Goal: Find specific page/section: Find specific page/section

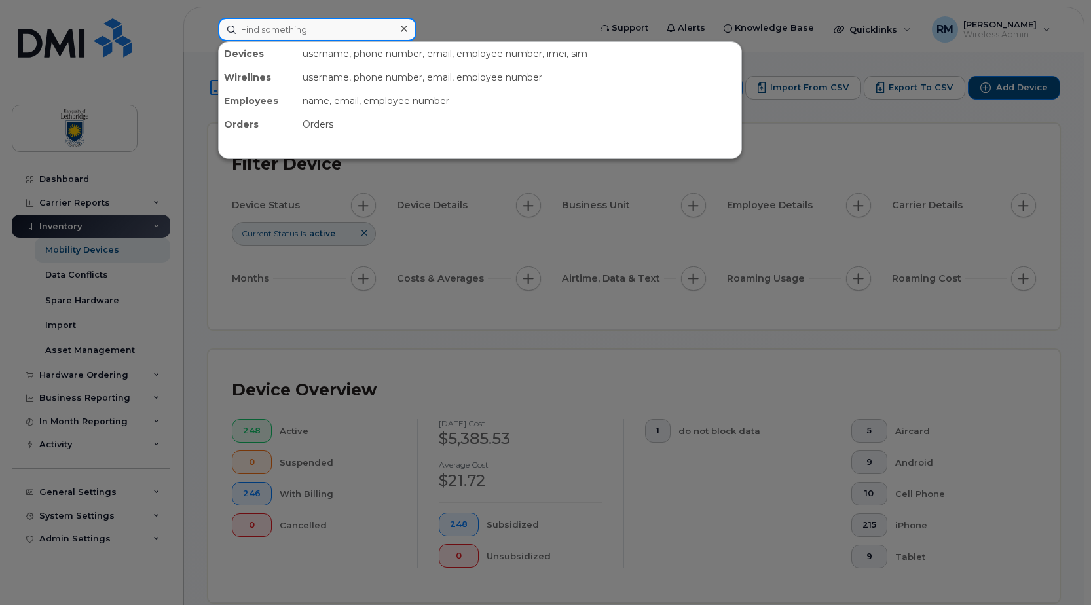
click at [272, 22] on input at bounding box center [317, 30] width 198 height 24
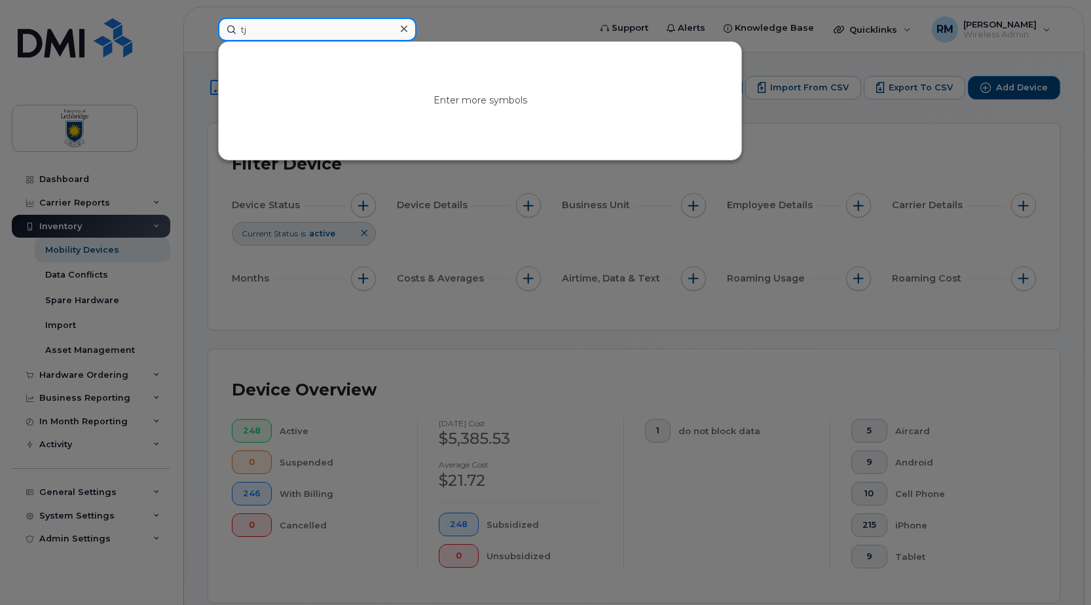
click at [278, 37] on input "tj" at bounding box center [317, 30] width 198 height 24
drag, startPoint x: 275, startPoint y: 33, endPoint x: 162, endPoint y: 18, distance: 114.3
click at [208, 18] on div "tj Enter more symbols" at bounding box center [400, 30] width 384 height 24
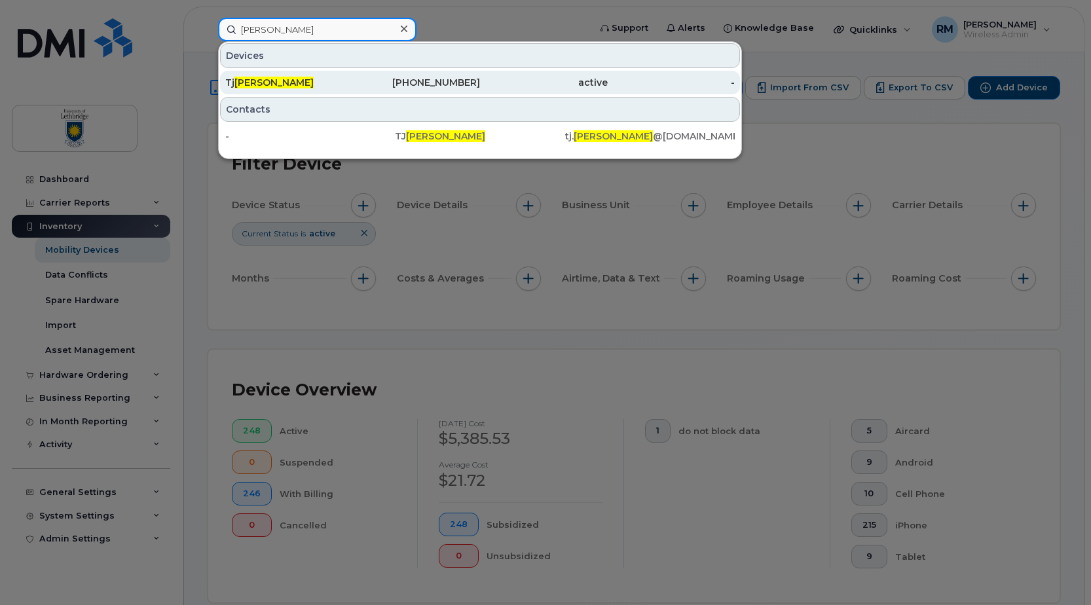
type input "hanson"
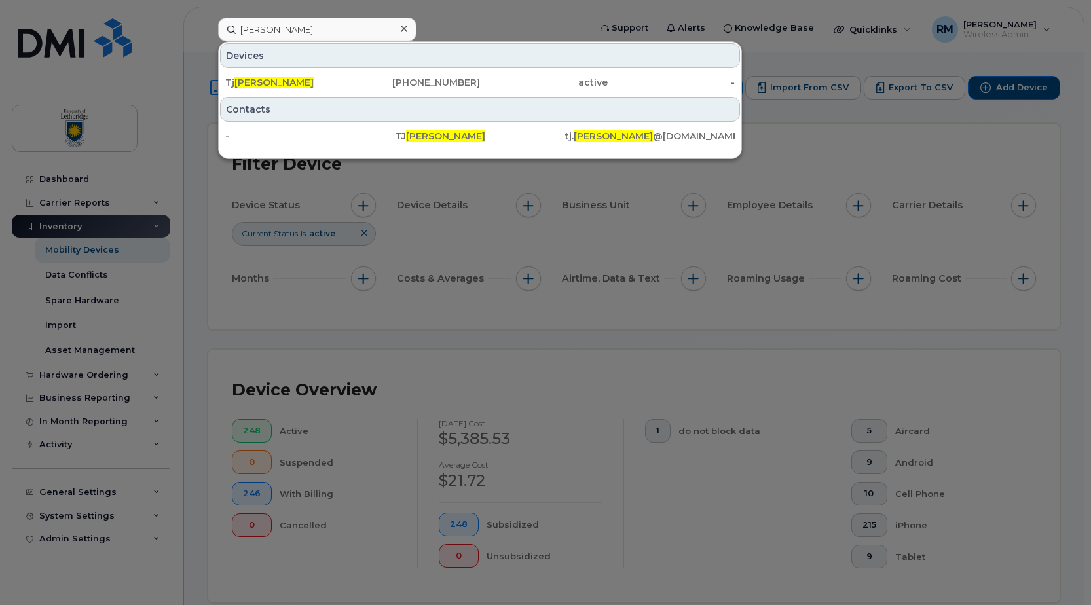
drag, startPoint x: 246, startPoint y: 82, endPoint x: 502, endPoint y: 117, distance: 257.8
click at [246, 82] on span "Hanson" at bounding box center [273, 83] width 79 height 12
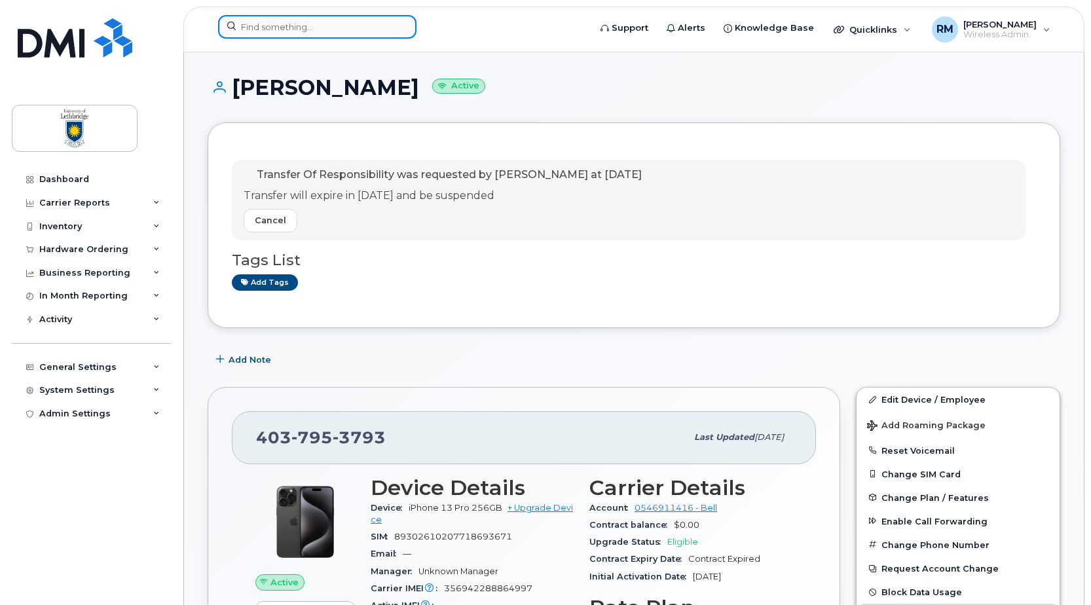
drag, startPoint x: 251, startPoint y: 31, endPoint x: 275, endPoint y: 33, distance: 23.6
click at [252, 31] on input at bounding box center [317, 27] width 198 height 24
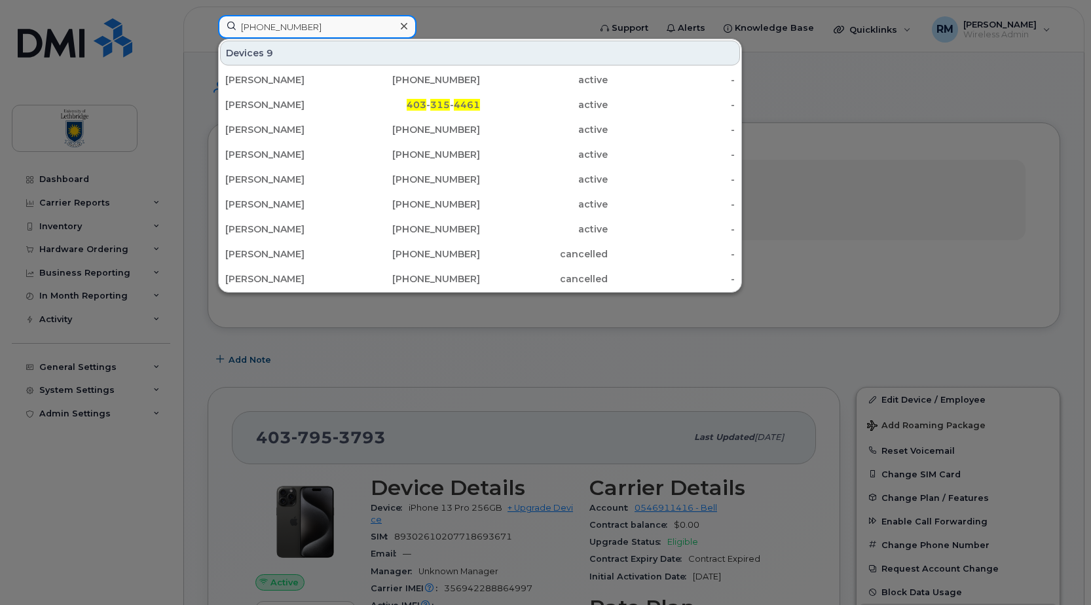
type input "[PHONE_NUMBER]"
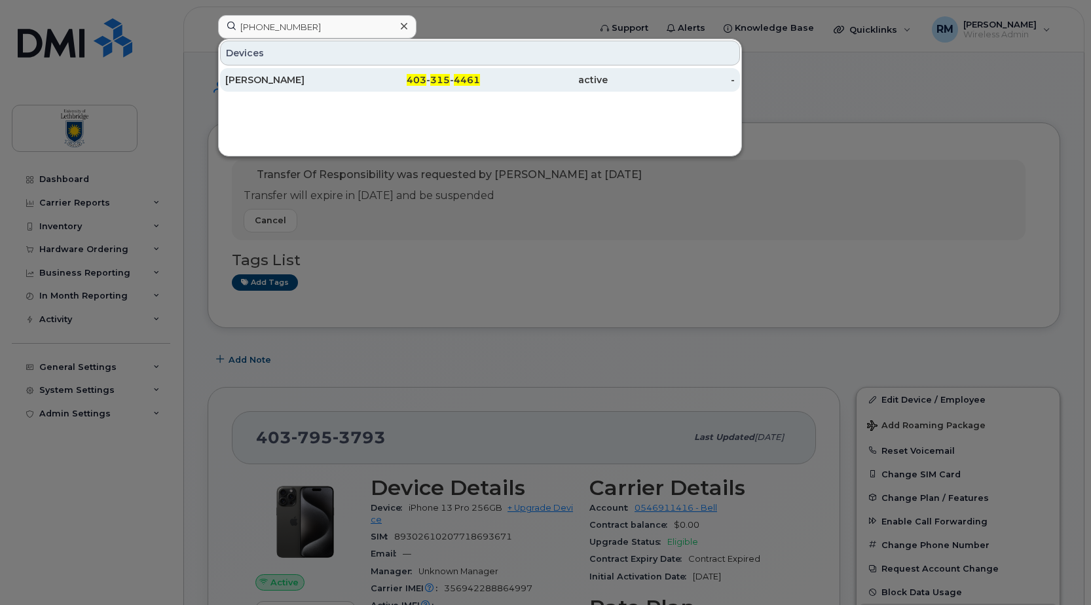
drag, startPoint x: 246, startPoint y: 74, endPoint x: 280, endPoint y: 90, distance: 36.9
click at [246, 74] on div "[PERSON_NAME]" at bounding box center [289, 79] width 128 height 13
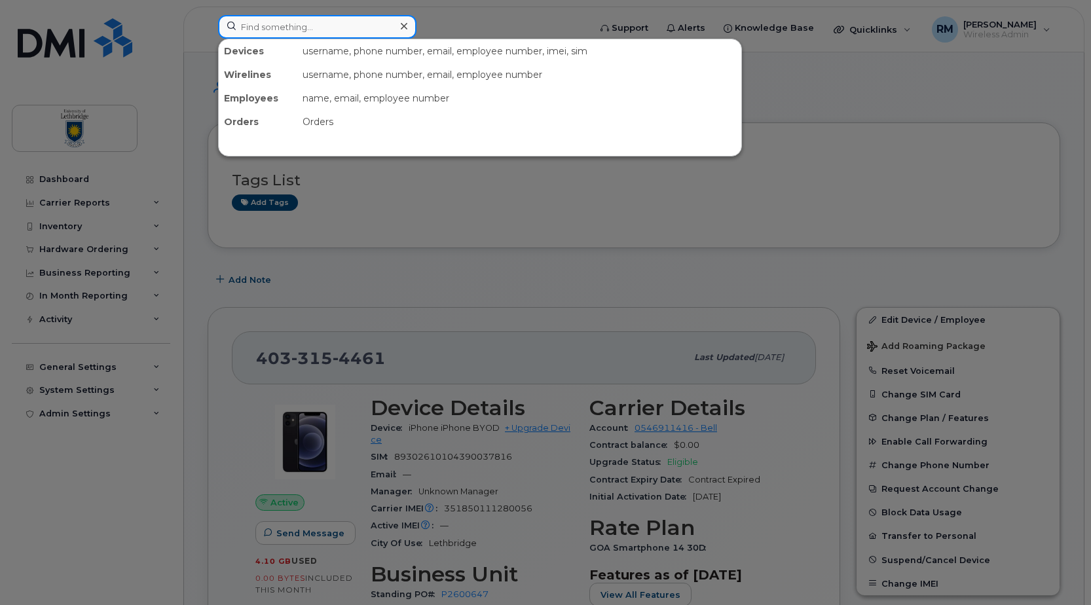
click at [277, 28] on input at bounding box center [317, 27] width 198 height 24
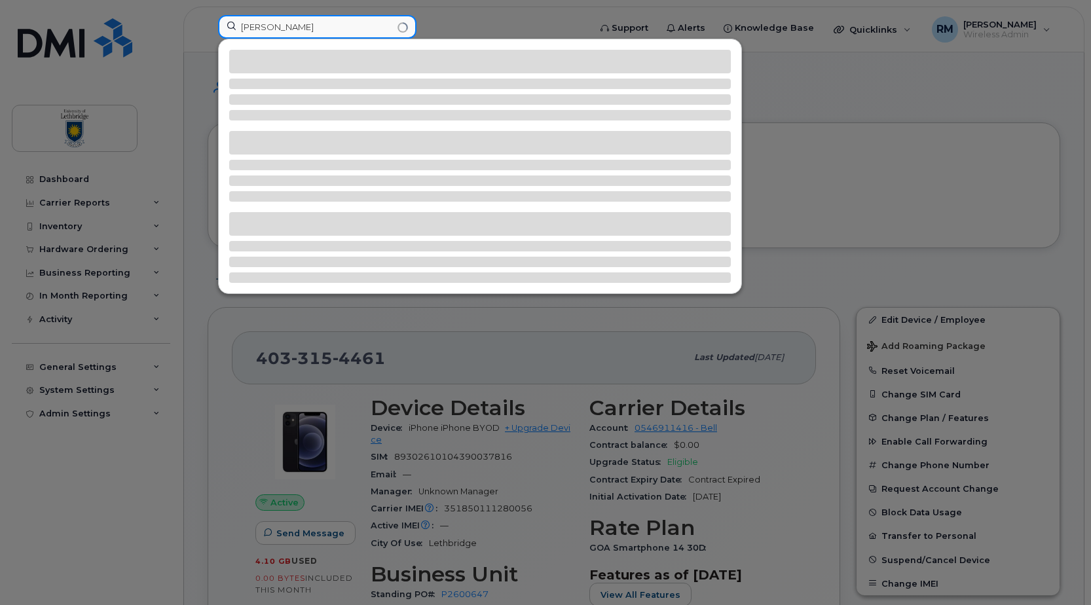
type input "tj hanson"
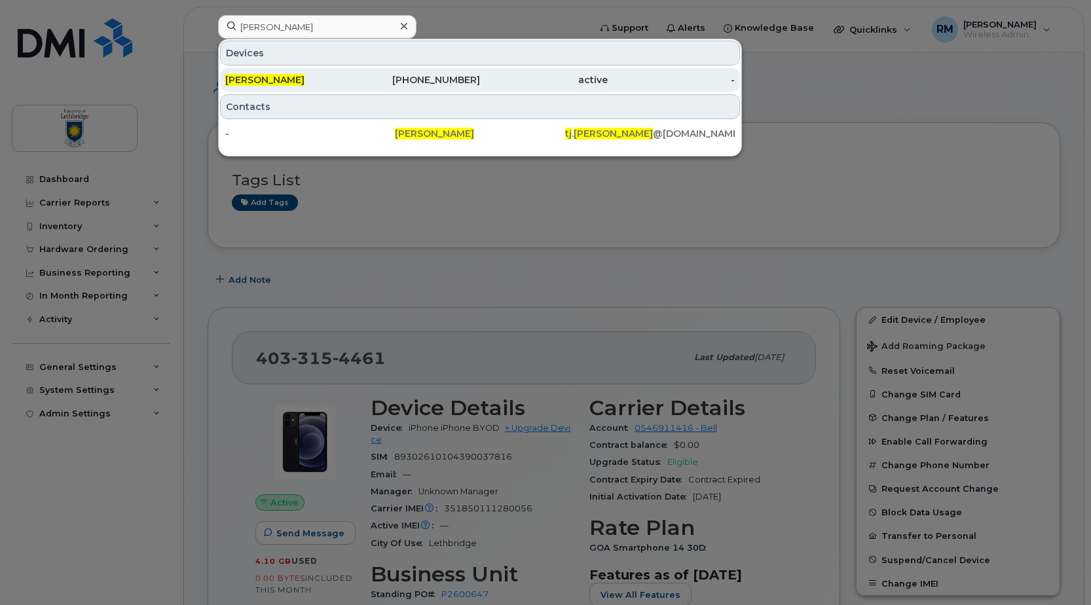
click at [270, 80] on span "Tj Hanson" at bounding box center [264, 80] width 79 height 12
